Goal: Use online tool/utility

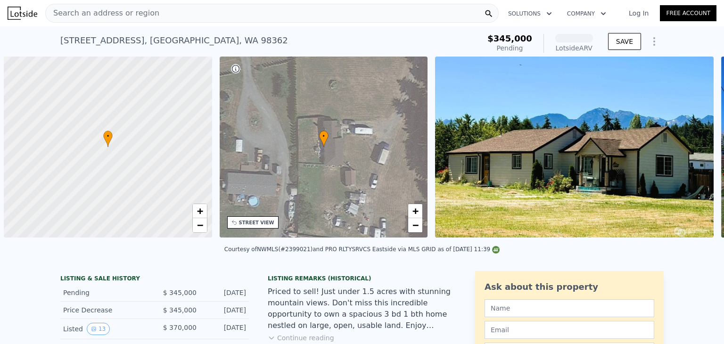
scroll to position [0, 4]
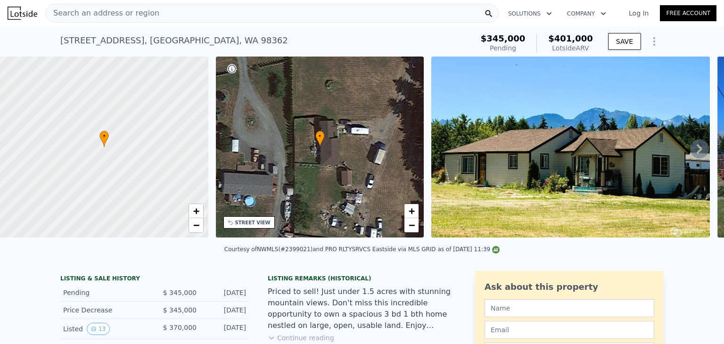
click at [195, 251] on div "Courtesy of NWMLS (#2399021) and PRO RLTYSRVCS Eastside via MLS GRID as of 08/1…" at bounding box center [362, 252] width 724 height 23
click at [222, 230] on div "• + −" at bounding box center [320, 147] width 208 height 181
click at [148, 11] on div "Search an address or region" at bounding box center [272, 13] width 454 height 19
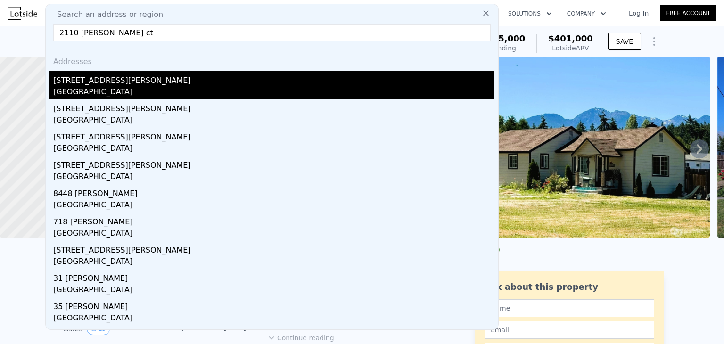
type input "2110 [PERSON_NAME] ct"
click at [107, 91] on div "[GEOGRAPHIC_DATA]" at bounding box center [273, 92] width 441 height 13
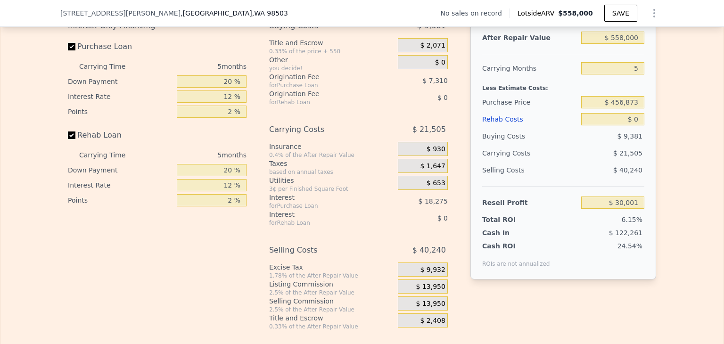
scroll to position [1395, 0]
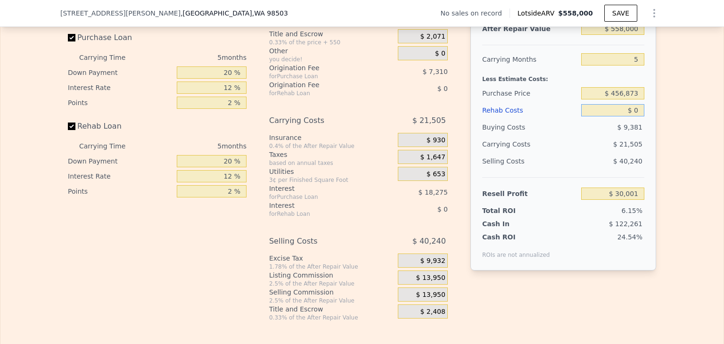
click at [635, 116] on input "$ 0" at bounding box center [612, 110] width 63 height 12
type input "$ 1"
type input "$ 30,000"
type input "$ 12,000"
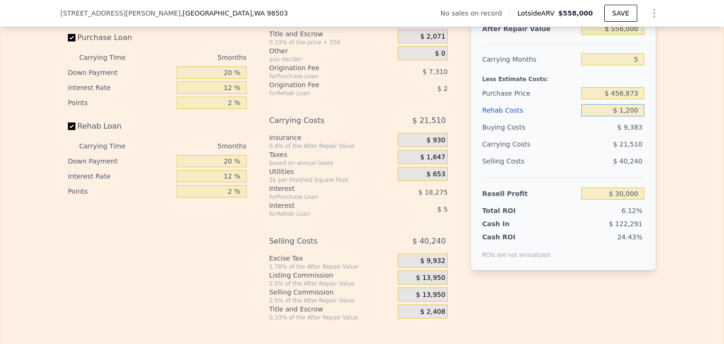
type input "$ 29,874"
type input "$ 120,000"
type input "-$ 96,719"
type input "$ 120,000"
click at [641, 99] on input "$ 456,873" at bounding box center [612, 93] width 63 height 12
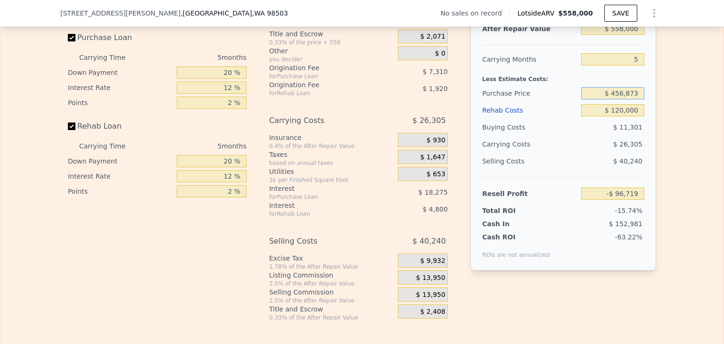
click at [641, 99] on input "$ 456,873" at bounding box center [612, 93] width 63 height 12
type input "$ 300,000"
type input "$ 69,461"
click at [646, 145] on div "After Repair Value $ 558,000 Carrying Months 5 Less Estimate Costs: Purchase Pr…" at bounding box center [564, 139] width 186 height 262
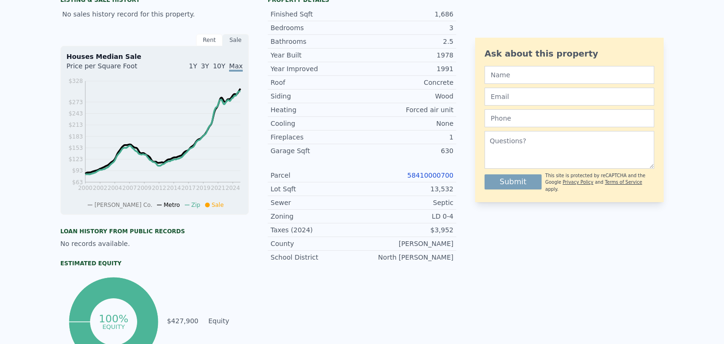
scroll to position [0, 0]
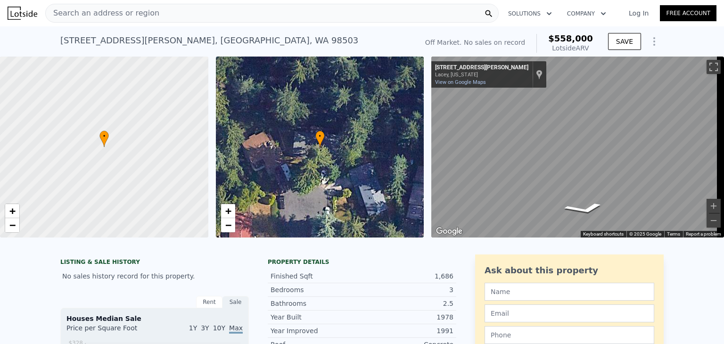
type input "$ 0"
type input "$ 30,001"
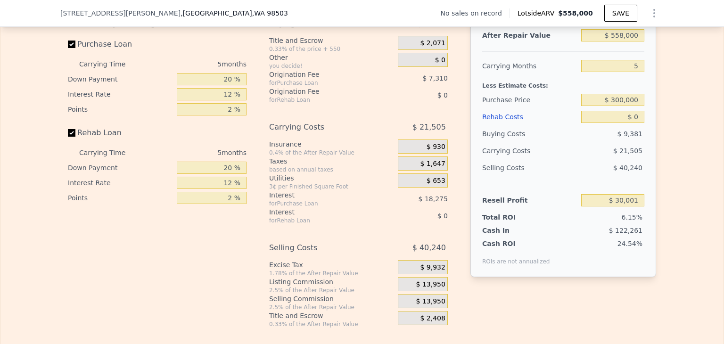
scroll to position [1382, 0]
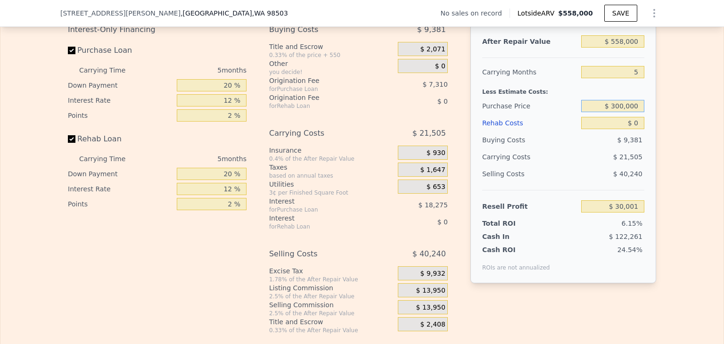
click at [620, 112] on input "$ 300,000" at bounding box center [612, 106] width 63 height 12
type input "$ 280,000"
click at [637, 129] on input "$ 0" at bounding box center [612, 123] width 63 height 12
type input "$ 217,368"
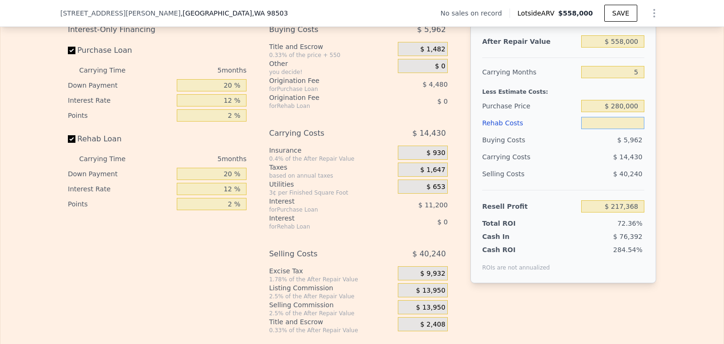
type input "$ 1"
type input "$ 217,367"
type input "$ 10,000"
type input "$ 206,808"
type input "$ 100,000"
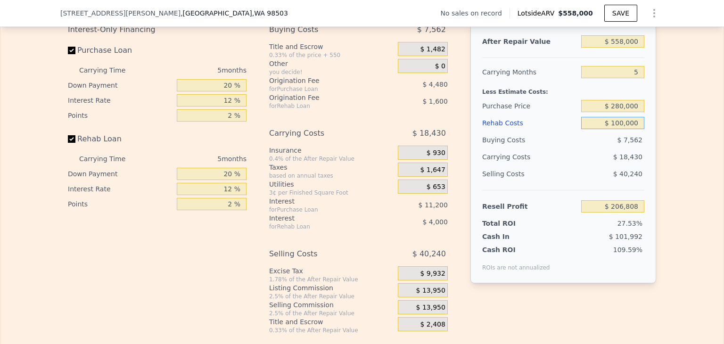
type input "$ 111,768"
click at [647, 165] on div "After Repair Value $ 558,000 Carrying Months 5 Less Estimate Costs: Purchase Pr…" at bounding box center [564, 152] width 186 height 262
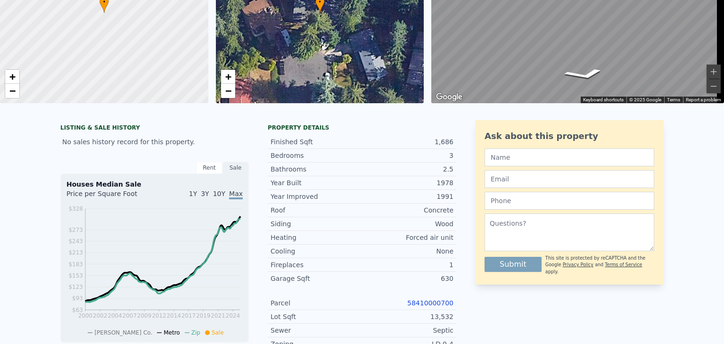
scroll to position [0, 0]
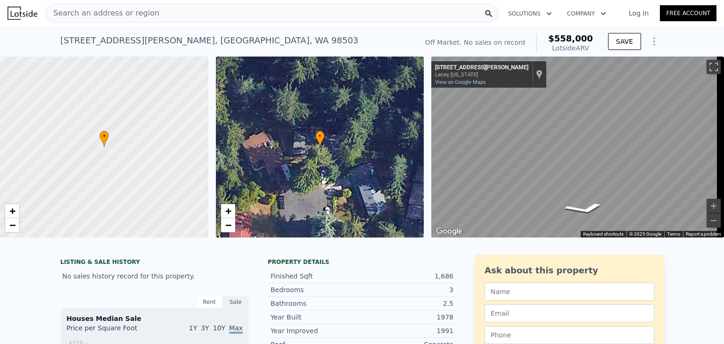
click at [108, 45] on div "[STREET_ADDRESS][PERSON_NAME]" at bounding box center [209, 40] width 298 height 13
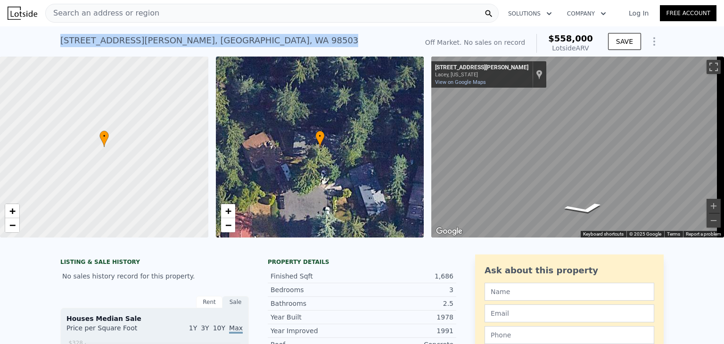
click at [108, 45] on div "[STREET_ADDRESS][PERSON_NAME]" at bounding box center [209, 40] width 298 height 13
copy div "[STREET_ADDRESS][PERSON_NAME] No sales on record (~ARV $558k )"
type input "$ 0"
type input "$ 30,001"
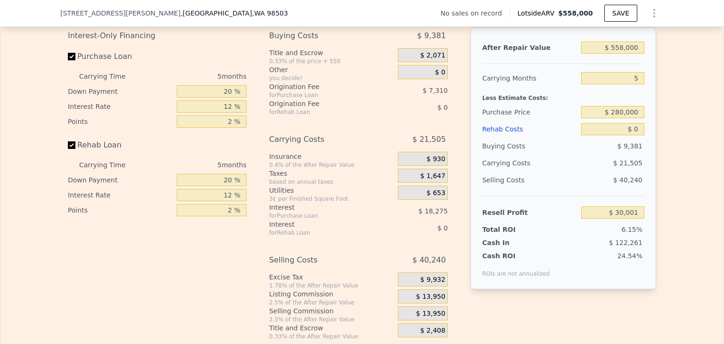
scroll to position [1373, 0]
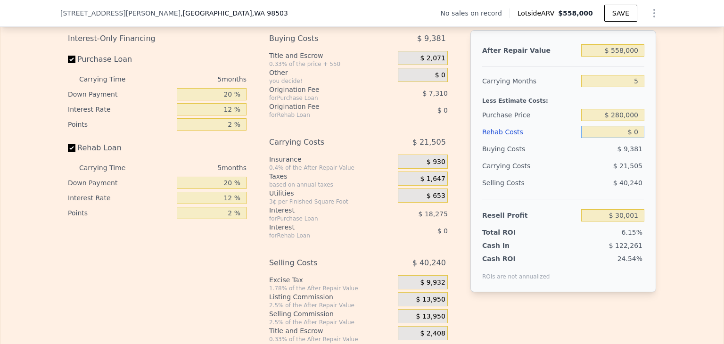
click at [636, 138] on input "$ 0" at bounding box center [612, 132] width 63 height 12
type input "$ 100,000"
type input "-$ 75,599"
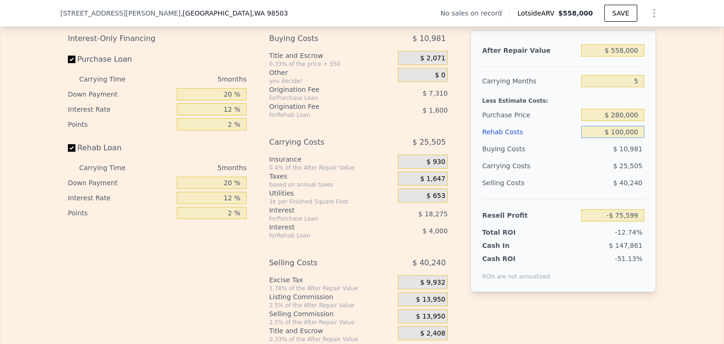
type input "$ 100,000"
click at [636, 121] on input "$ 280,000" at bounding box center [612, 115] width 63 height 12
type input "$ 2"
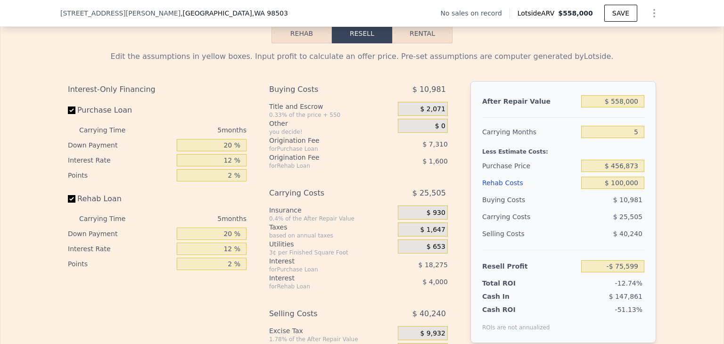
scroll to position [1325, 0]
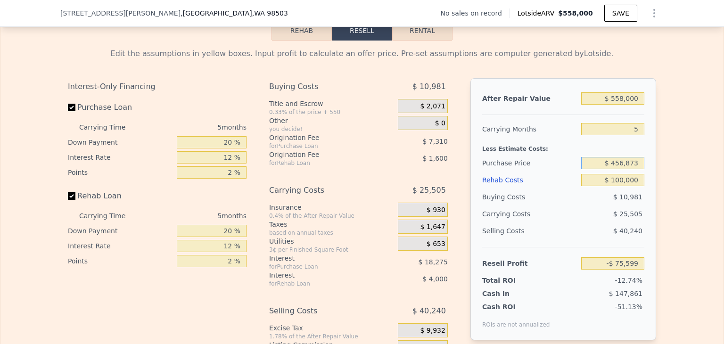
click at [626, 169] on input "$ 456,873" at bounding box center [612, 163] width 63 height 12
click at [633, 169] on input "$ 456,873" at bounding box center [612, 163] width 63 height 12
type input "$ 280,000"
type input "$ 111,768"
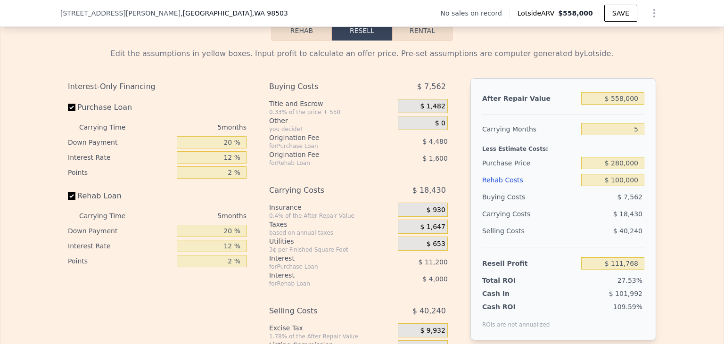
click at [647, 207] on div "After Repair Value $ 558,000 Carrying Months 5 Less Estimate Costs: Purchase Pr…" at bounding box center [564, 209] width 186 height 262
click at [621, 105] on input "$ 558,000" at bounding box center [612, 98] width 63 height 12
type input "$ 55,000"
type input "-$ 354,616"
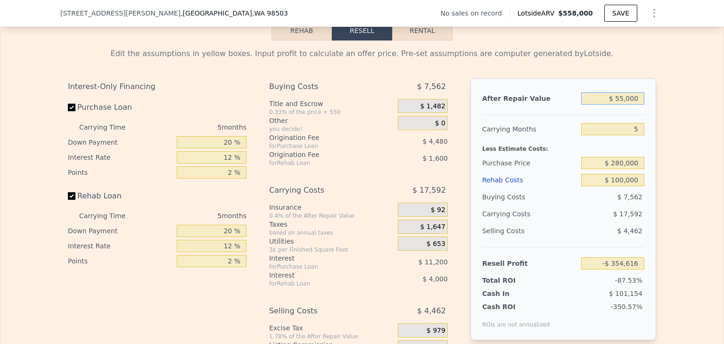
type input "$ 5,000"
type input "-$ 400,976"
type input "$ 50,000"
type input "-$ 359,252"
type input "$ 500,000"
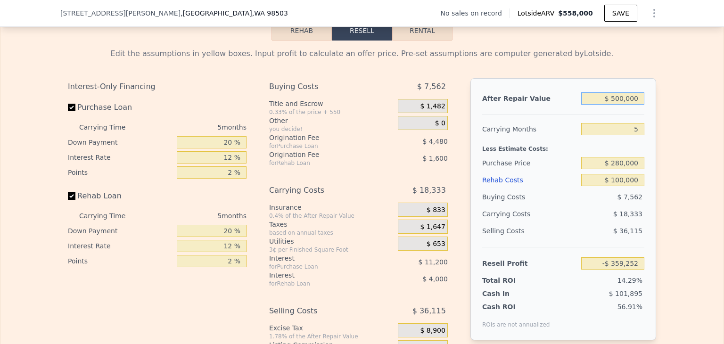
type input "$ 57,990"
click at [645, 155] on div "After Repair Value $ 500,000 Carrying Months 5 Less Estimate Costs: Purchase Pr…" at bounding box center [564, 209] width 186 height 262
type input "$ 558,000"
type input "$ 0"
type input "$ 30,001"
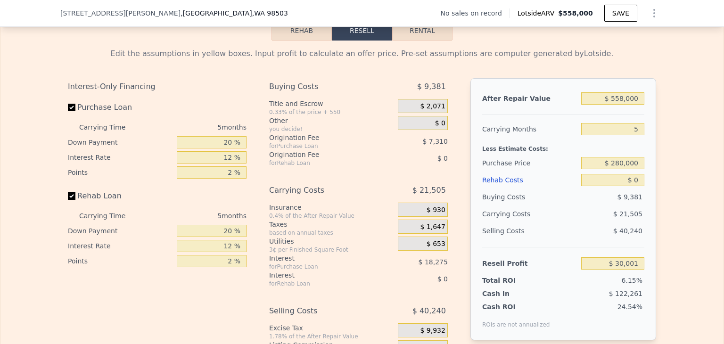
click at [617, 58] on div "Edit the assumptions in yellow boxes. Input profit to calculate an offer price.…" at bounding box center [362, 216] width 604 height 351
